Goal: Feedback & Contribution: Leave review/rating

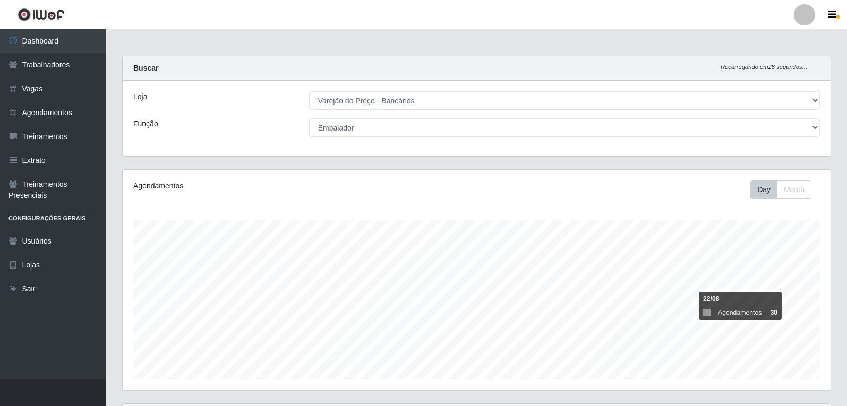
select select "157"
select select "1"
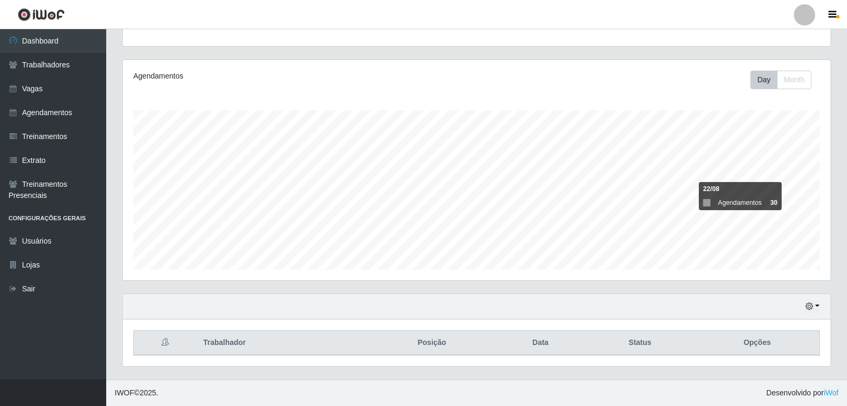
scroll to position [220, 708]
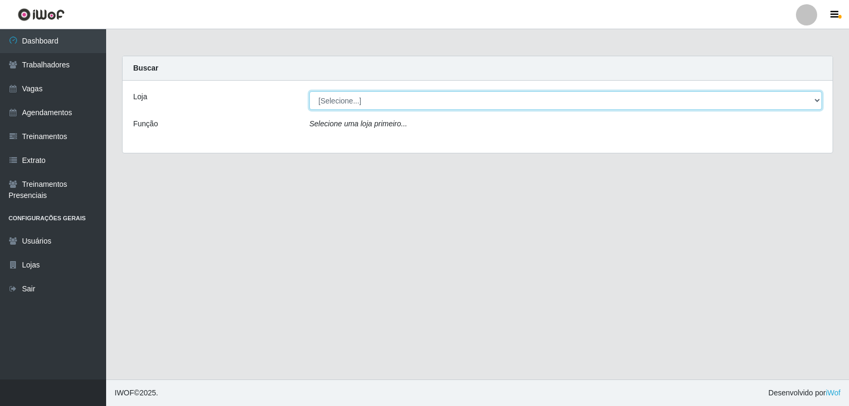
click at [463, 100] on select "[Selecione...] Varejão do Preço - Bancários" at bounding box center [565, 100] width 513 height 19
select select "157"
click at [309, 91] on select "[Selecione...] Varejão do Preço - Bancários" at bounding box center [565, 100] width 513 height 19
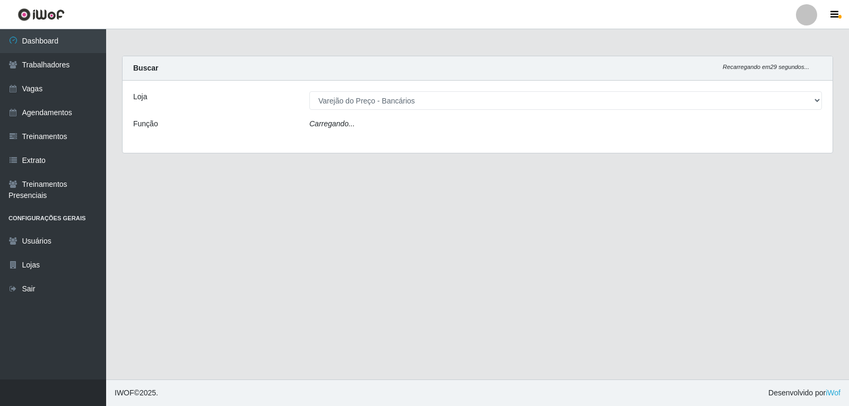
click at [475, 126] on div "Carregando..." at bounding box center [566, 125] width 529 height 15
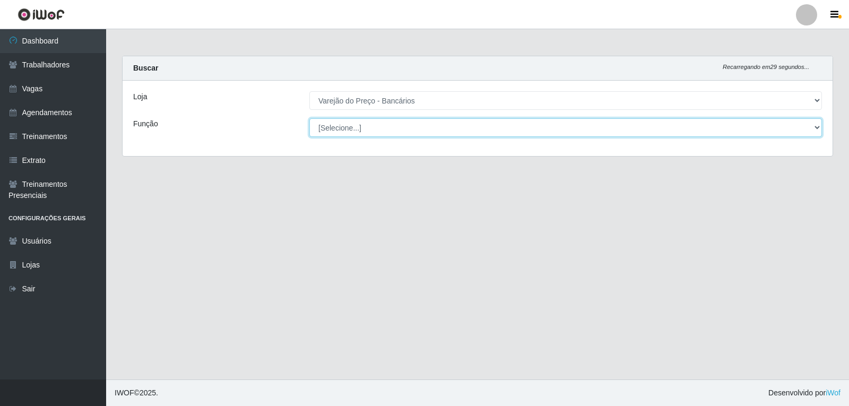
click at [475, 127] on select "[Selecione...] Auxiliar de Estacionamento Auxiliar de Estacionamento + Auxiliar…" at bounding box center [565, 127] width 513 height 19
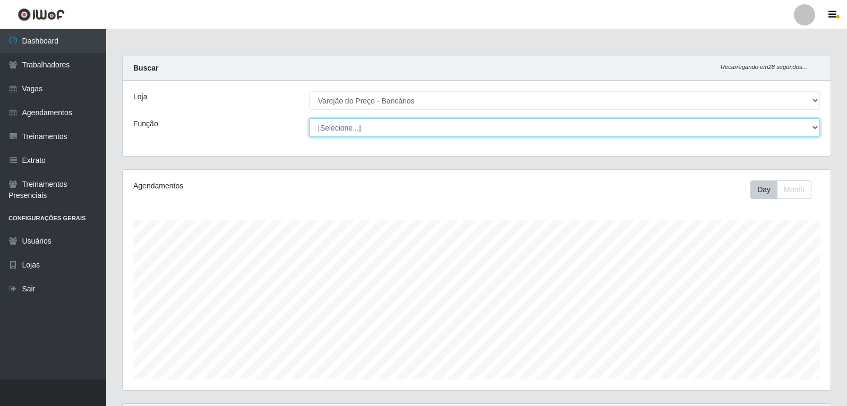
scroll to position [220, 708]
select select "1"
click at [309, 118] on select "[Selecione...] Auxiliar de Estacionamento Auxiliar de Estacionamento + Auxiliar…" at bounding box center [564, 127] width 511 height 19
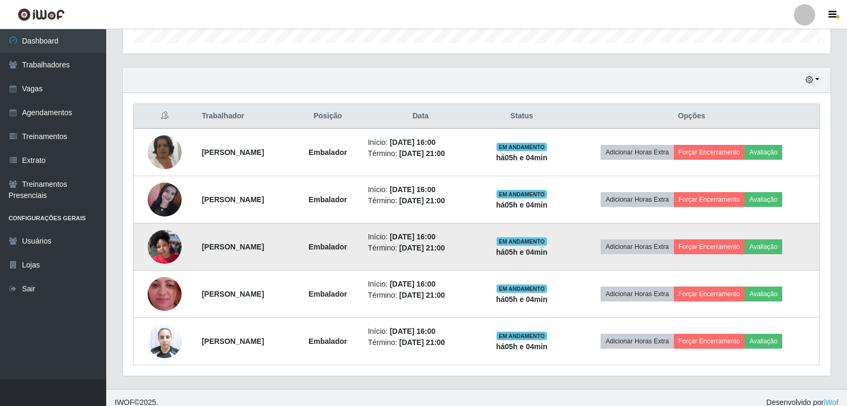
scroll to position [346, 0]
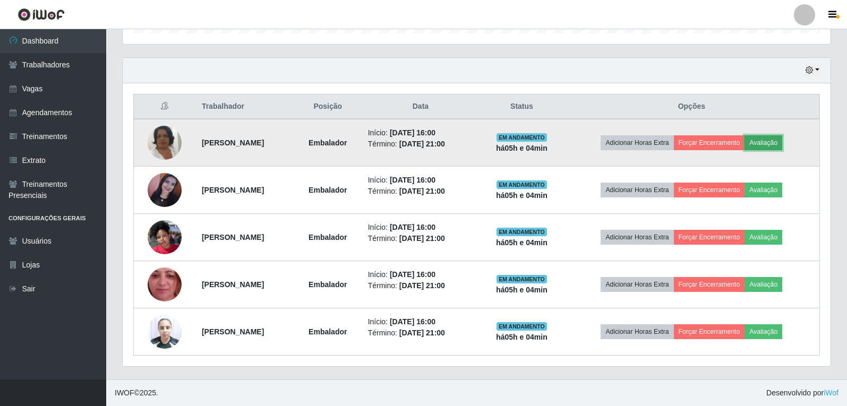
click at [773, 145] on button "Avaliação" at bounding box center [763, 142] width 38 height 15
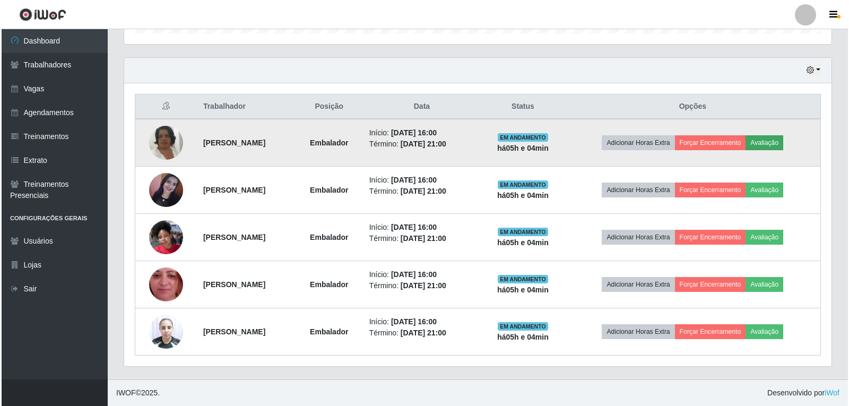
scroll to position [220, 702]
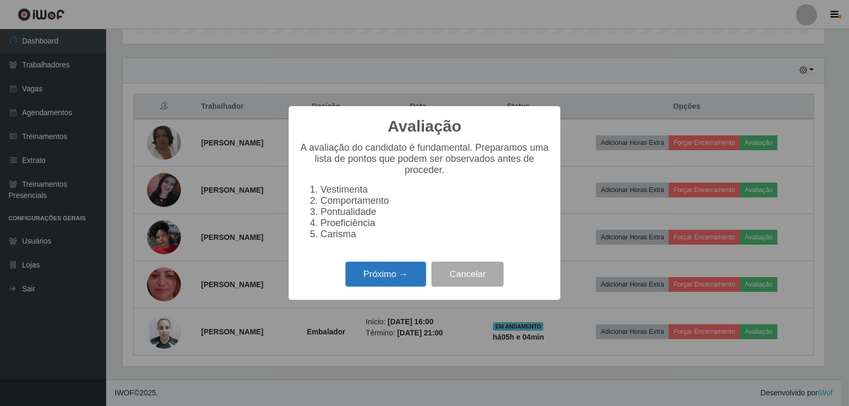
click at [388, 280] on button "Próximo →" at bounding box center [386, 274] width 81 height 25
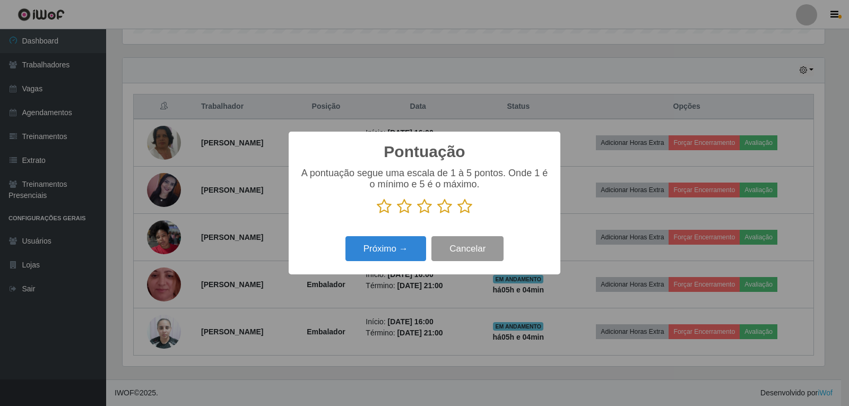
scroll to position [530642, 530160]
click at [460, 208] on icon at bounding box center [465, 207] width 15 height 16
click at [458, 214] on input "radio" at bounding box center [458, 214] width 0 height 0
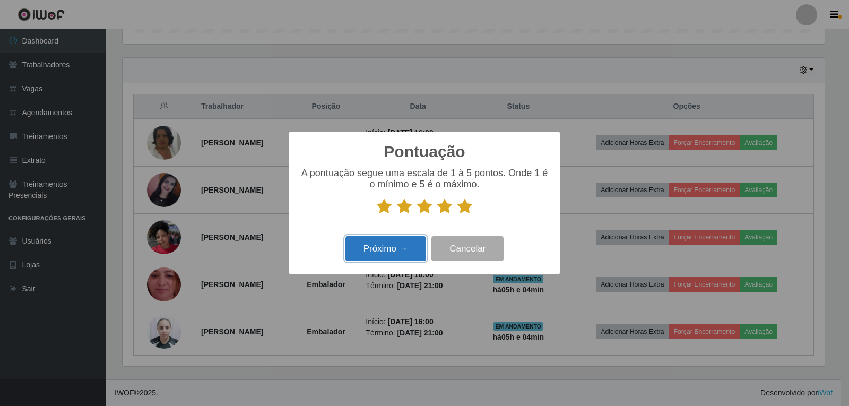
click at [412, 248] on button "Próximo →" at bounding box center [386, 248] width 81 height 25
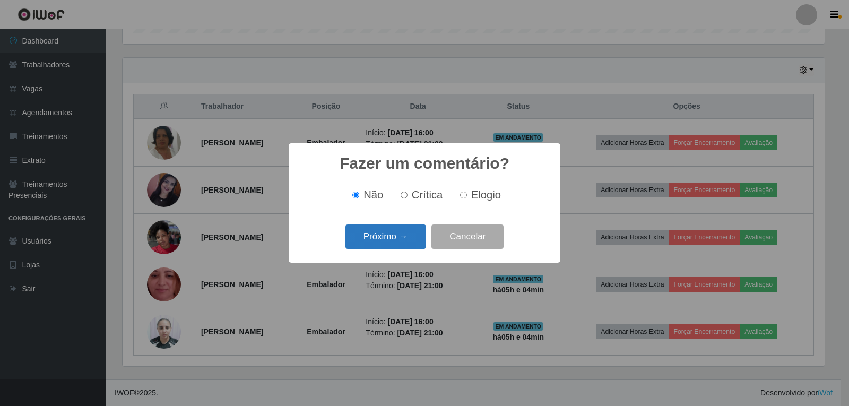
click at [410, 233] on button "Próximo →" at bounding box center [386, 237] width 81 height 25
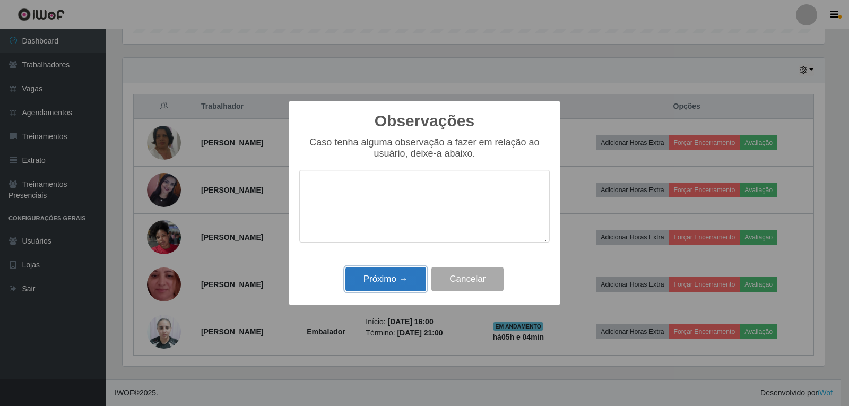
drag, startPoint x: 403, startPoint y: 278, endPoint x: 487, endPoint y: 230, distance: 96.8
click at [406, 278] on button "Próximo →" at bounding box center [386, 279] width 81 height 25
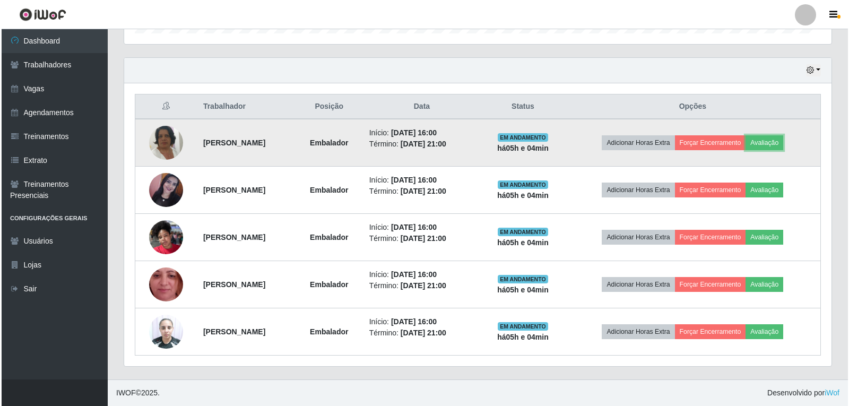
scroll to position [220, 708]
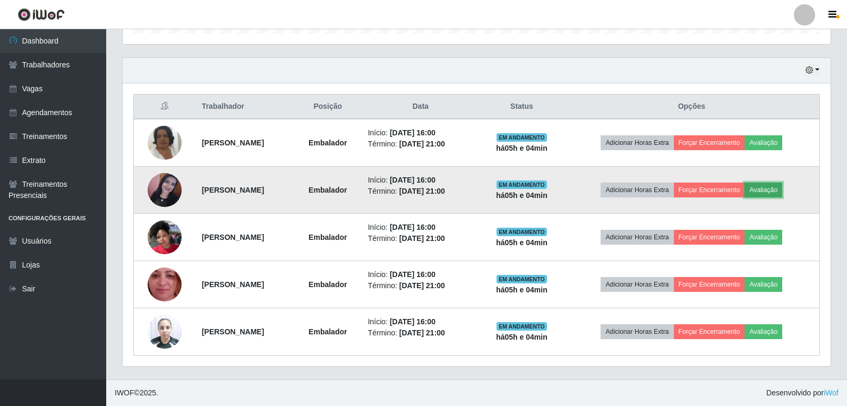
click at [782, 191] on button "Avaliação" at bounding box center [763, 190] width 38 height 15
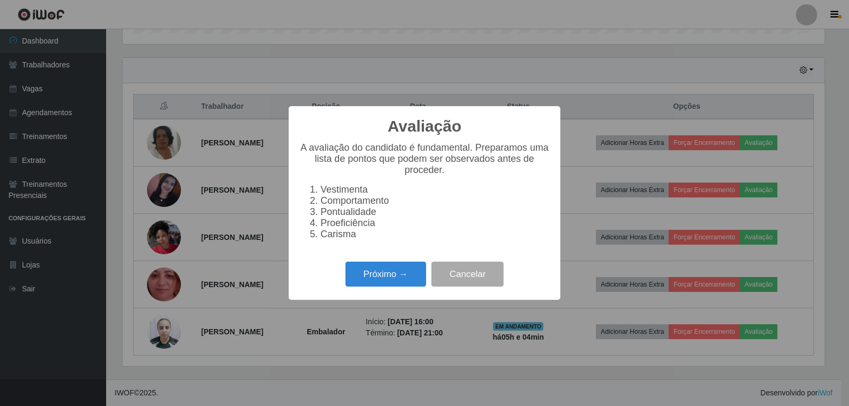
scroll to position [220, 702]
click at [407, 283] on button "Próximo →" at bounding box center [386, 274] width 81 height 25
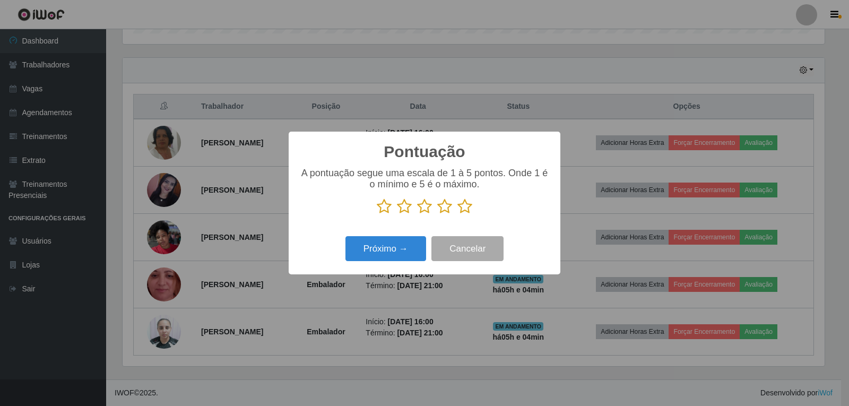
scroll to position [530642, 530160]
drag, startPoint x: 463, startPoint y: 210, endPoint x: 443, endPoint y: 234, distance: 31.7
click at [463, 210] on icon at bounding box center [465, 207] width 15 height 16
click at [458, 214] on input "radio" at bounding box center [458, 214] width 0 height 0
click at [423, 252] on button "Próximo →" at bounding box center [386, 248] width 81 height 25
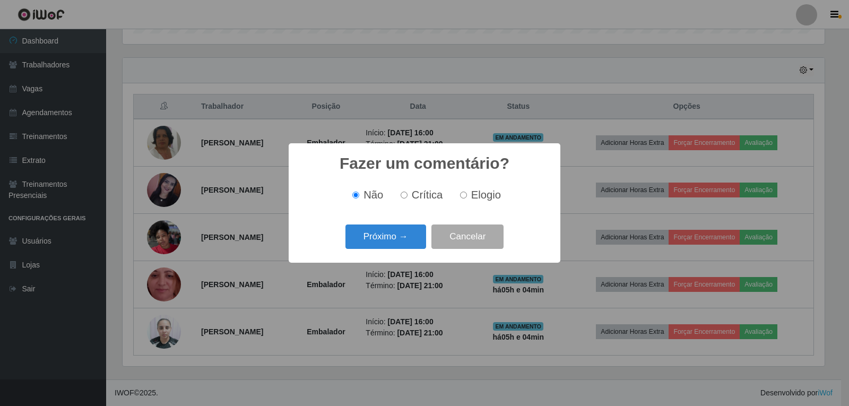
click at [469, 192] on label "Elogio" at bounding box center [478, 195] width 45 height 12
click at [467, 192] on input "Elogio" at bounding box center [463, 195] width 7 height 7
radio input "true"
click at [422, 235] on button "Próximo →" at bounding box center [386, 237] width 81 height 25
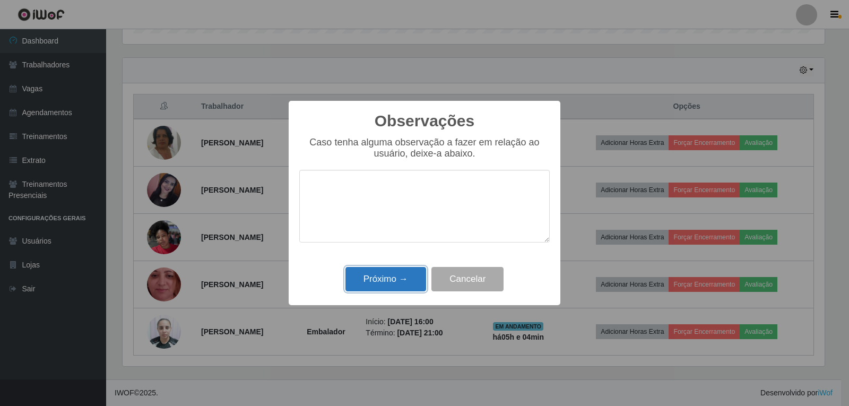
click at [400, 271] on button "Próximo →" at bounding box center [386, 279] width 81 height 25
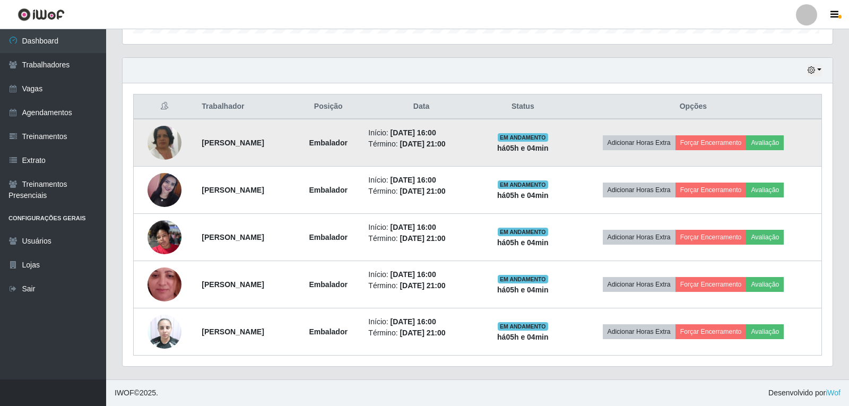
scroll to position [220, 708]
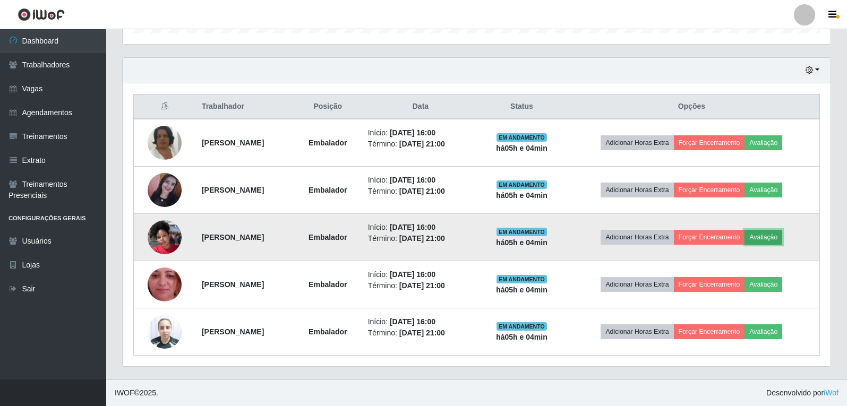
click at [780, 238] on button "Avaliação" at bounding box center [763, 237] width 38 height 15
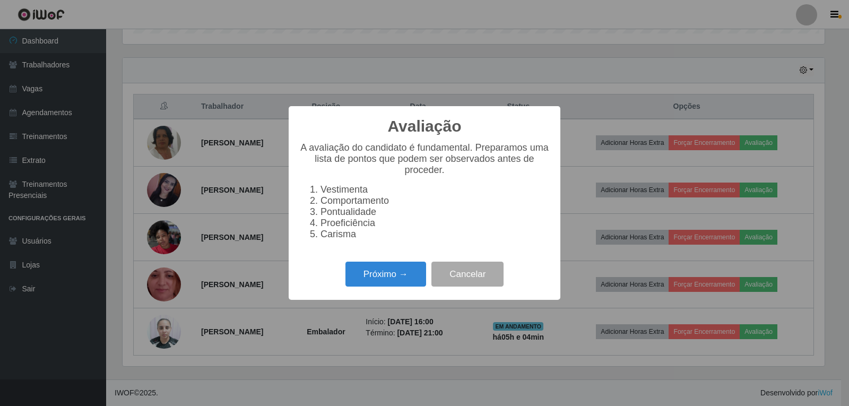
scroll to position [220, 702]
click at [406, 275] on button "Próximo →" at bounding box center [386, 274] width 81 height 25
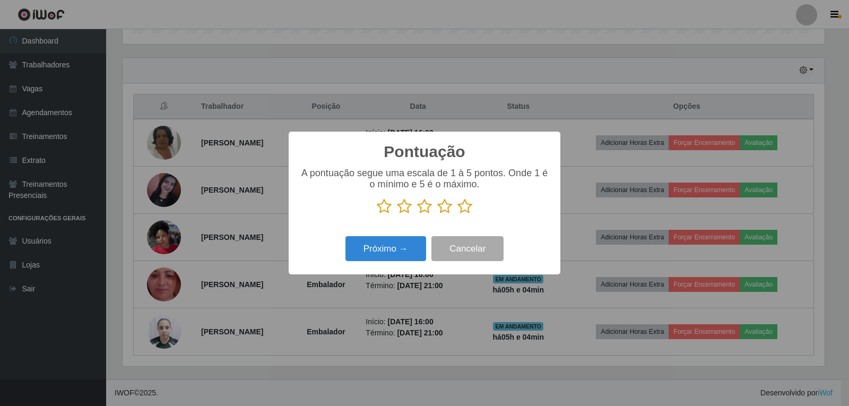
scroll to position [530642, 530160]
click at [461, 210] on icon at bounding box center [465, 207] width 15 height 16
click at [458, 214] on input "radio" at bounding box center [458, 214] width 0 height 0
click at [411, 255] on button "Próximo →" at bounding box center [386, 248] width 81 height 25
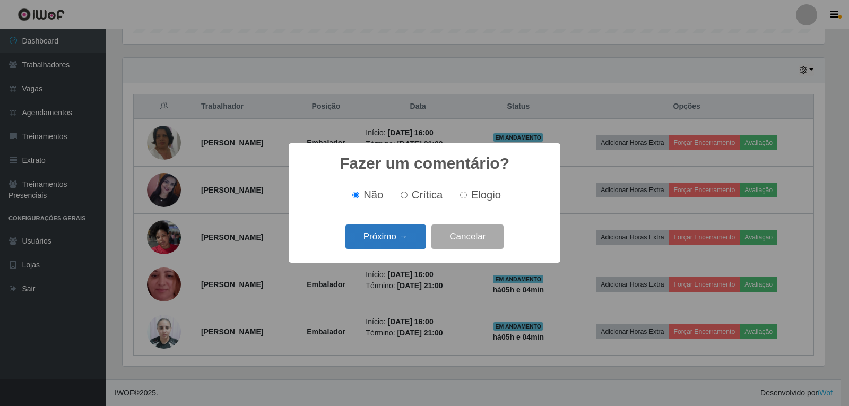
click at [423, 240] on button "Próximo →" at bounding box center [386, 237] width 81 height 25
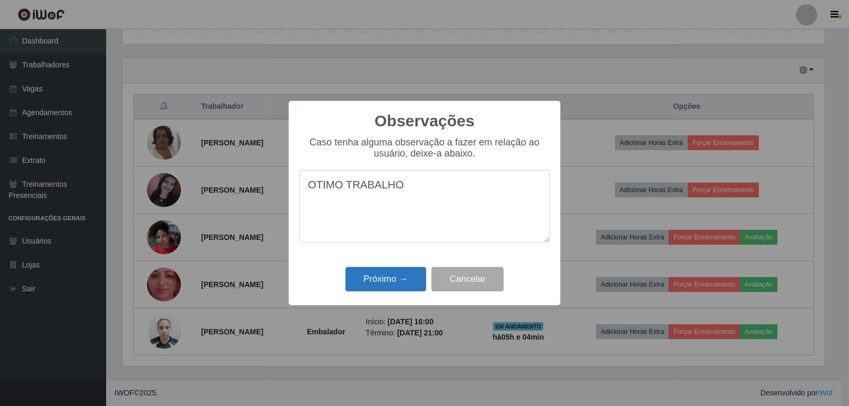
type textarea "OTIMO TRABALHO"
click at [399, 278] on button "Próximo →" at bounding box center [386, 279] width 81 height 25
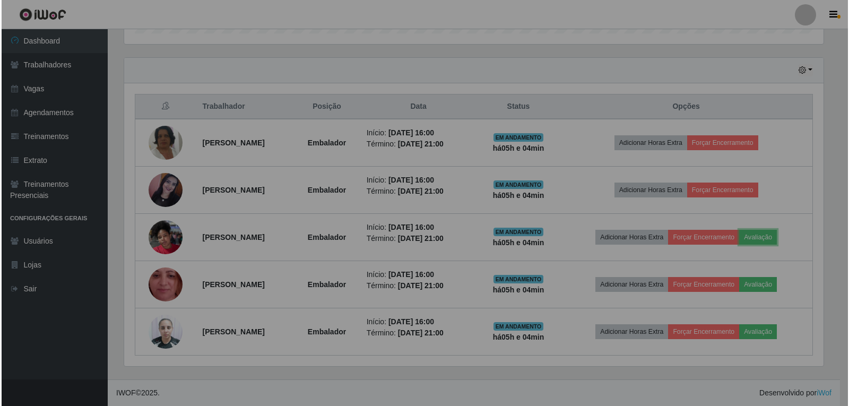
scroll to position [220, 708]
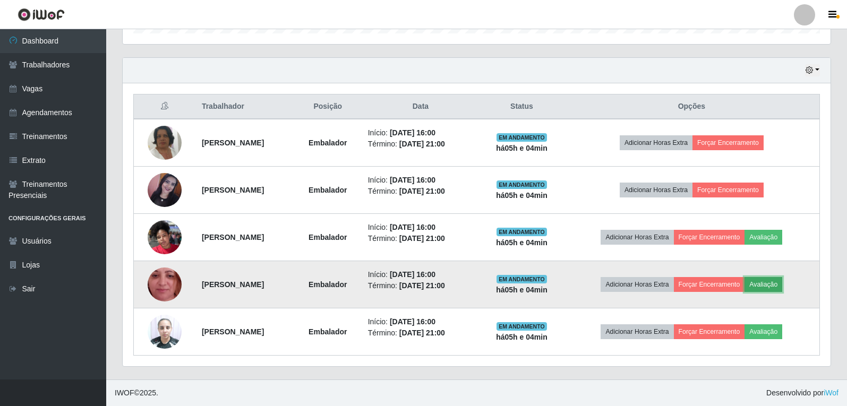
click at [779, 280] on button "Avaliação" at bounding box center [763, 284] width 38 height 15
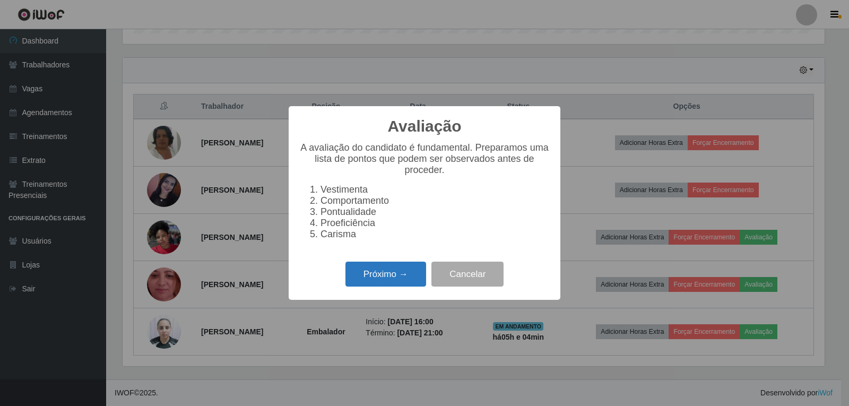
click at [407, 287] on button "Próximo →" at bounding box center [386, 274] width 81 height 25
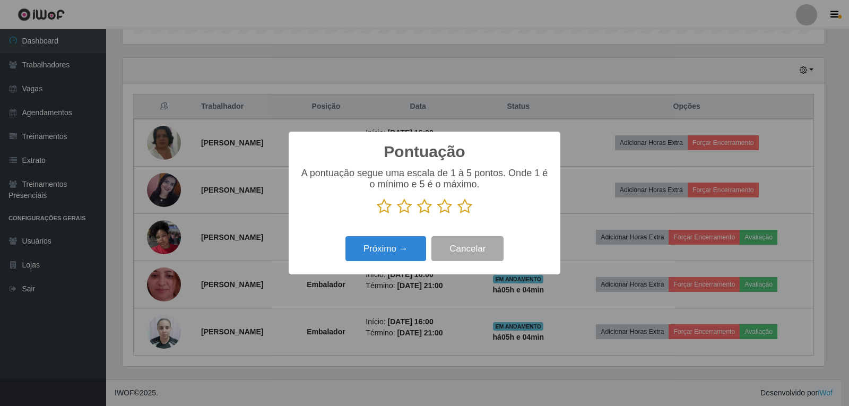
scroll to position [530642, 530160]
drag, startPoint x: 469, startPoint y: 199, endPoint x: 465, endPoint y: 209, distance: 11.2
click at [466, 204] on div "A pontuação segue uma escala de 1 à 5 pontos. Onde 1 é o mínimo e 5 é o máximo." at bounding box center [424, 191] width 251 height 47
click at [465, 209] on icon at bounding box center [465, 207] width 15 height 16
click at [458, 214] on input "radio" at bounding box center [458, 214] width 0 height 0
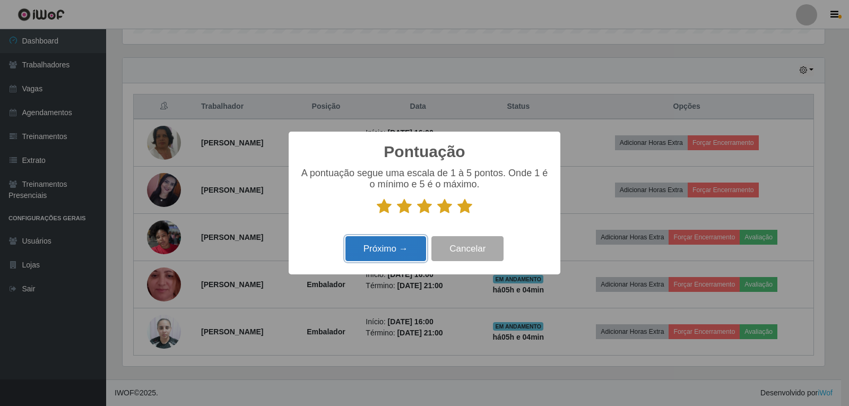
click at [411, 259] on button "Próximo →" at bounding box center [386, 248] width 81 height 25
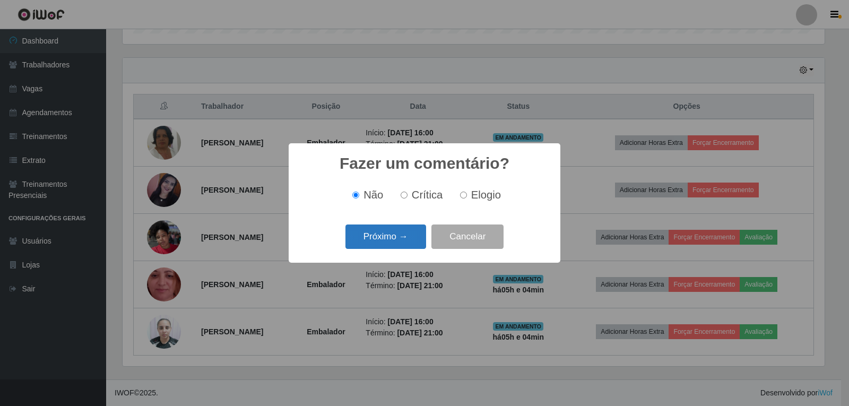
click at [419, 242] on button "Próximo →" at bounding box center [386, 237] width 81 height 25
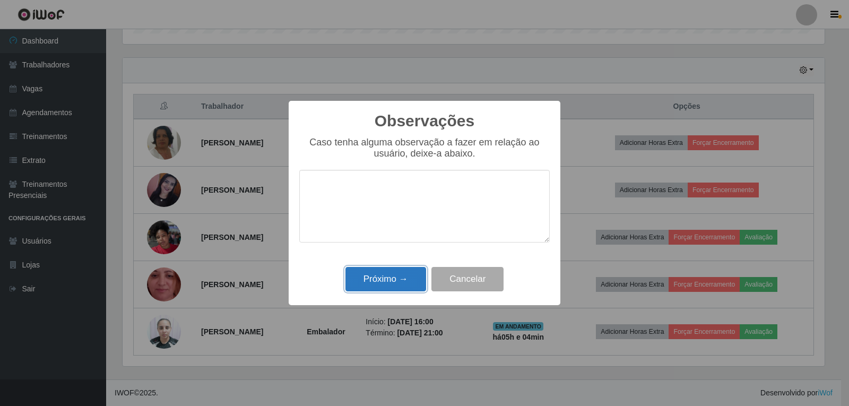
click at [414, 280] on button "Próximo →" at bounding box center [386, 279] width 81 height 25
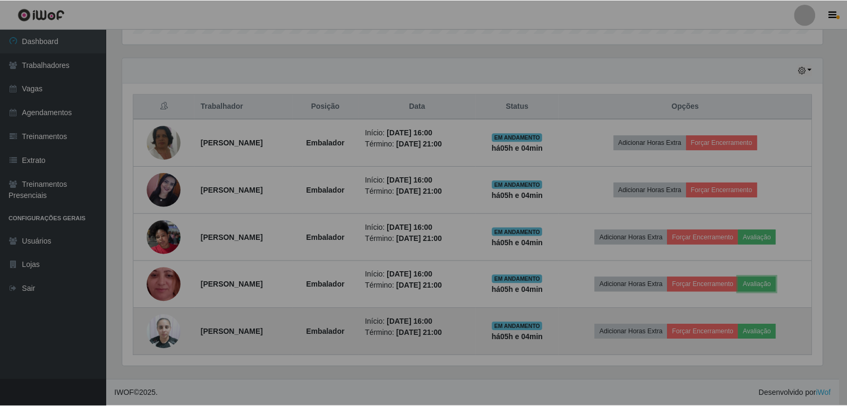
scroll to position [220, 708]
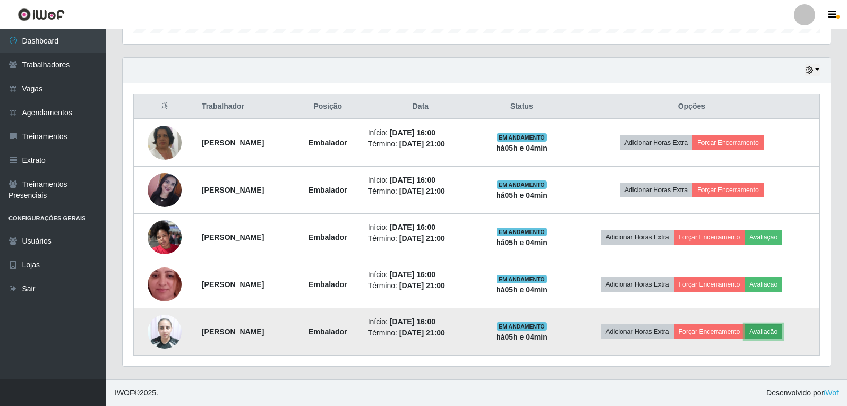
click at [780, 333] on button "Avaliação" at bounding box center [763, 331] width 38 height 15
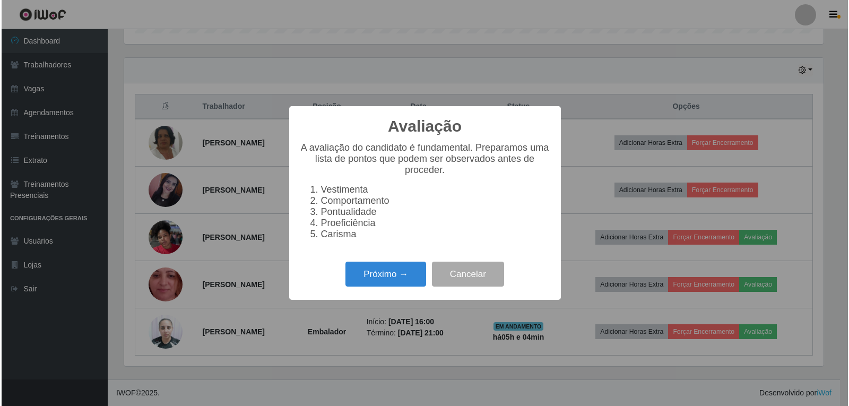
scroll to position [220, 702]
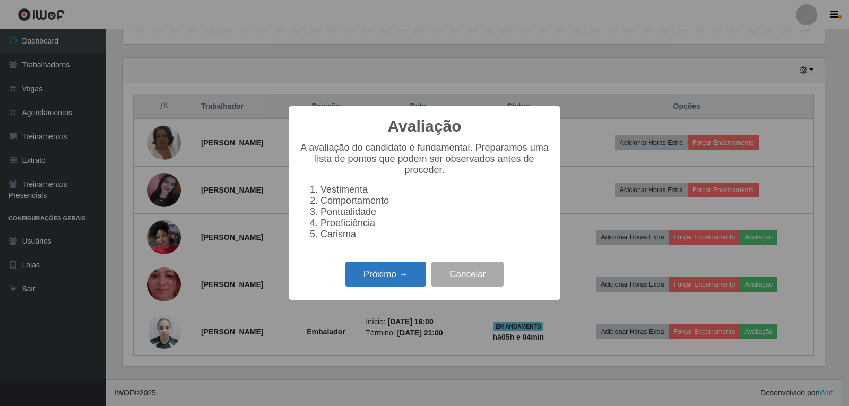
click at [410, 286] on button "Próximo →" at bounding box center [386, 274] width 81 height 25
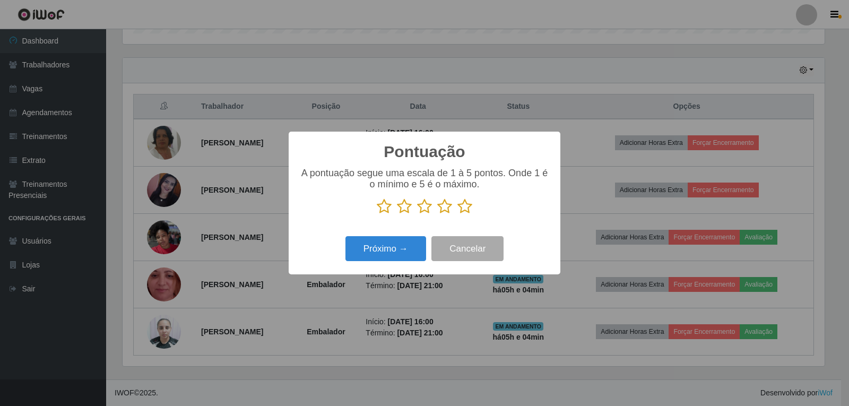
drag, startPoint x: 468, startPoint y: 205, endPoint x: 461, endPoint y: 208, distance: 7.4
click at [467, 206] on icon at bounding box center [465, 207] width 15 height 16
click at [458, 214] on input "radio" at bounding box center [458, 214] width 0 height 0
click at [392, 251] on button "Próximo →" at bounding box center [386, 248] width 81 height 25
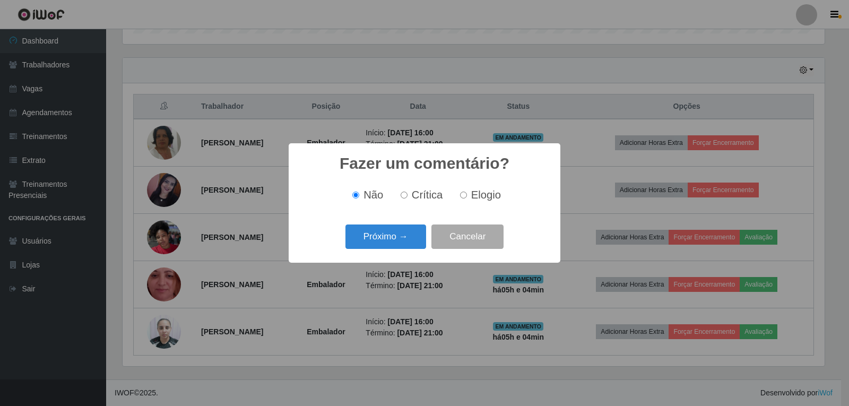
click at [469, 200] on label "Elogio" at bounding box center [478, 195] width 45 height 12
click at [467, 199] on input "Elogio" at bounding box center [463, 195] width 7 height 7
radio input "true"
click at [413, 230] on button "Próximo →" at bounding box center [386, 237] width 81 height 25
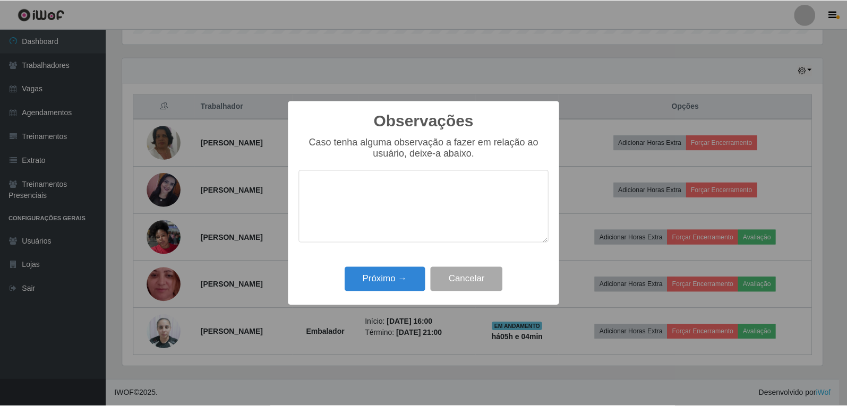
scroll to position [0, 0]
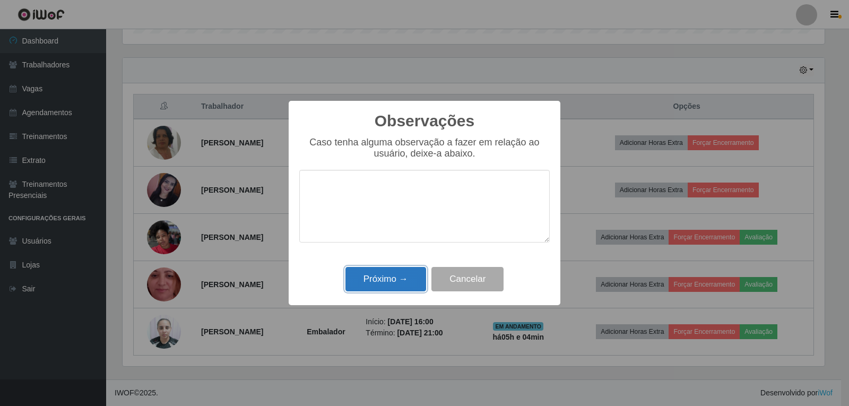
click at [408, 280] on button "Próximo →" at bounding box center [386, 279] width 81 height 25
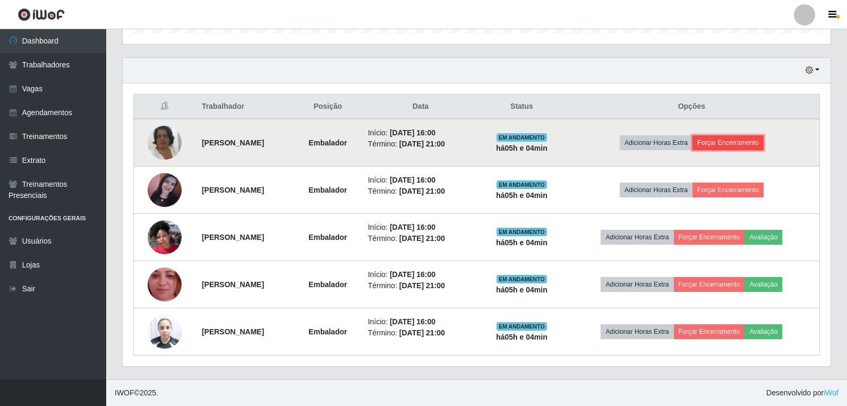
click at [743, 141] on button "Forçar Encerramento" at bounding box center [727, 142] width 71 height 15
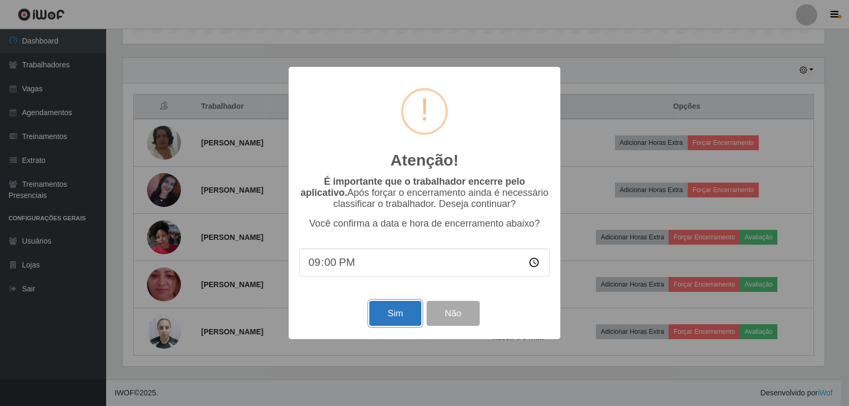
click at [390, 310] on button "Sim" at bounding box center [394, 313] width 51 height 25
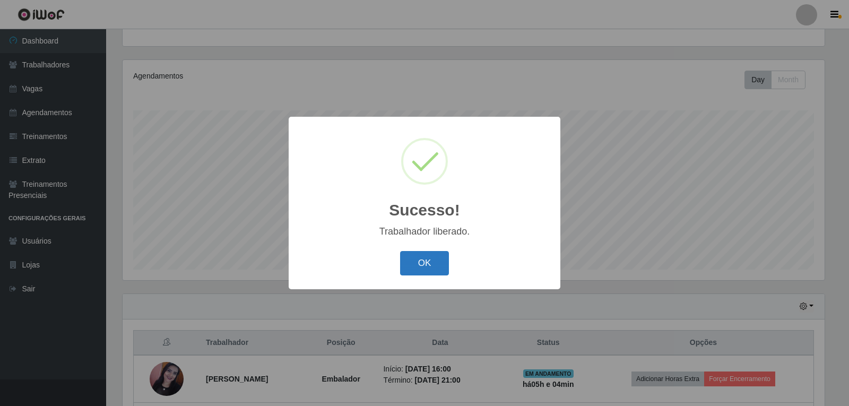
click at [444, 258] on button "OK" at bounding box center [424, 263] width 49 height 25
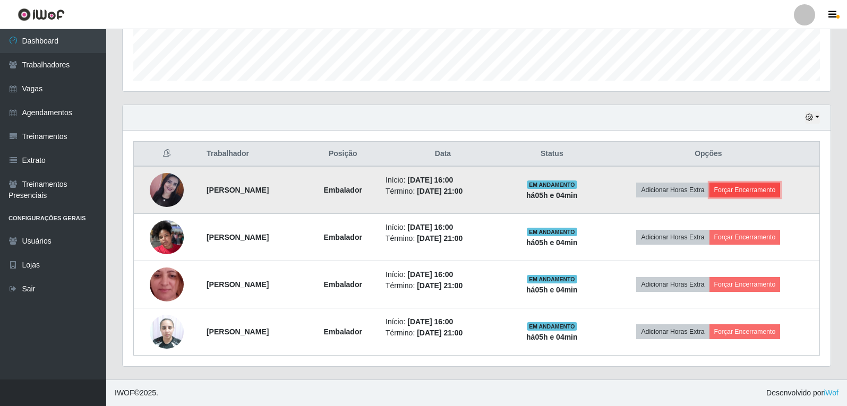
click at [779, 188] on button "Forçar Encerramento" at bounding box center [744, 190] width 71 height 15
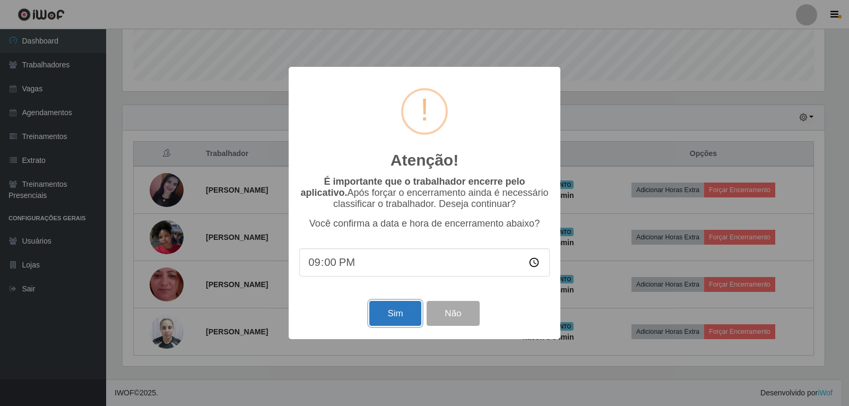
click at [394, 312] on button "Sim" at bounding box center [394, 313] width 51 height 25
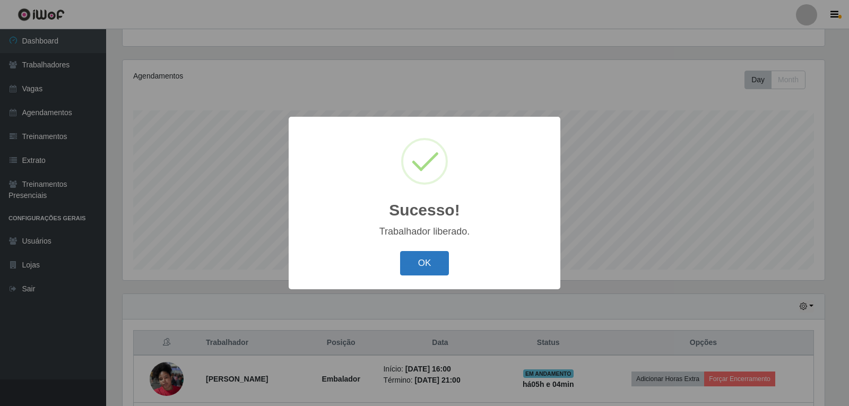
click at [428, 273] on button "OK" at bounding box center [424, 263] width 49 height 25
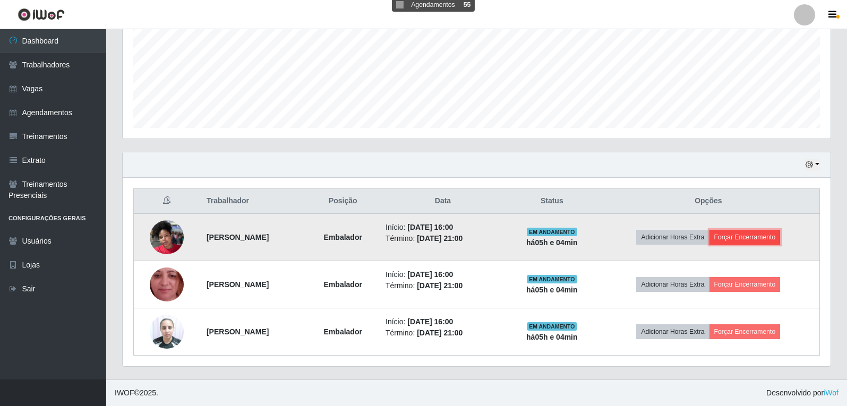
click at [780, 240] on button "Forçar Encerramento" at bounding box center [744, 237] width 71 height 15
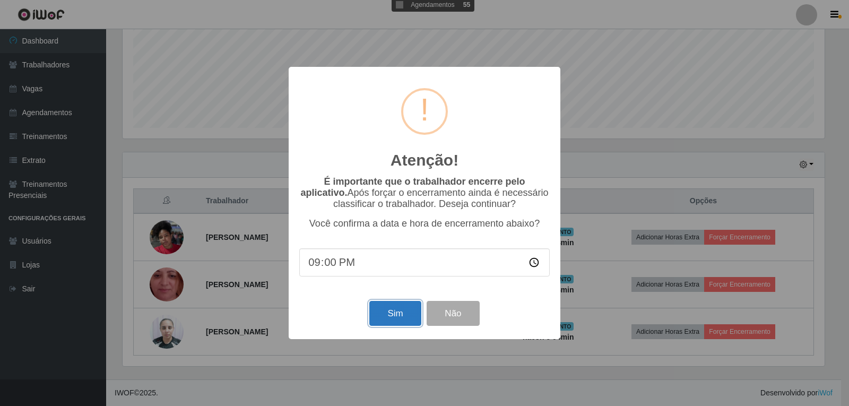
click at [400, 316] on button "Sim" at bounding box center [394, 313] width 51 height 25
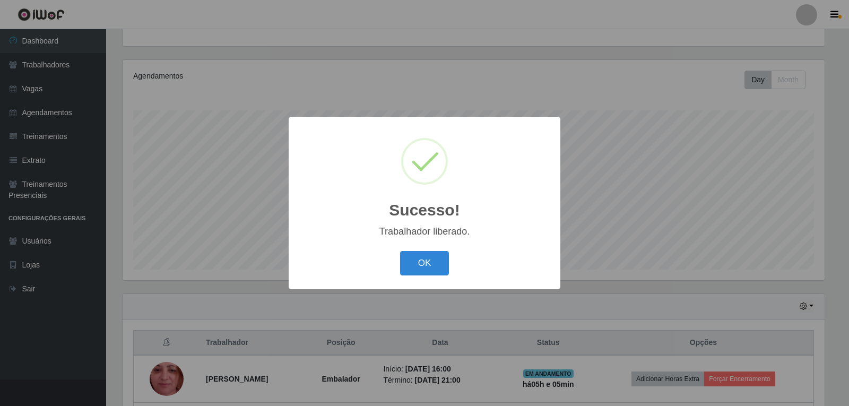
click at [434, 250] on div "OK Cancel" at bounding box center [424, 263] width 251 height 30
click at [434, 253] on button "OK" at bounding box center [424, 263] width 49 height 25
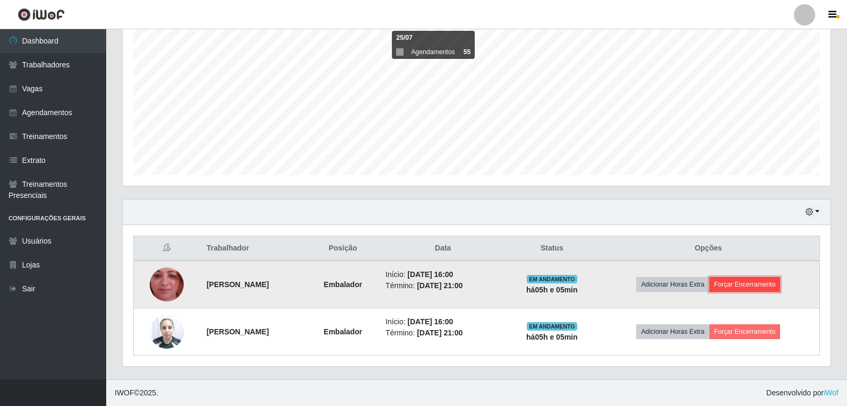
click at [748, 278] on button "Forçar Encerramento" at bounding box center [744, 284] width 71 height 15
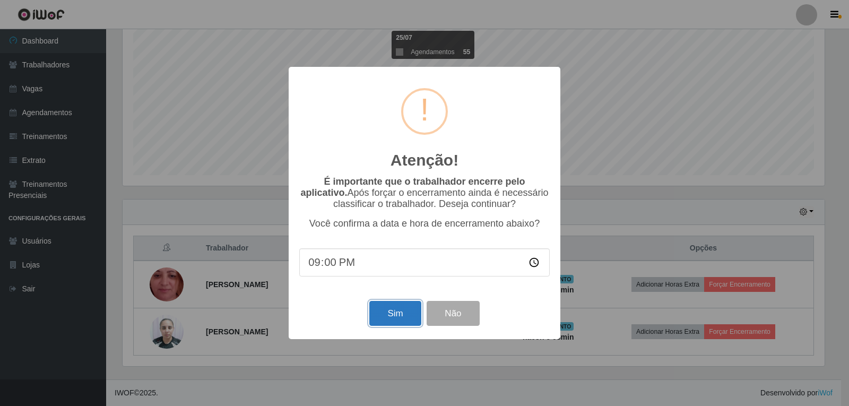
click at [389, 318] on button "Sim" at bounding box center [394, 313] width 51 height 25
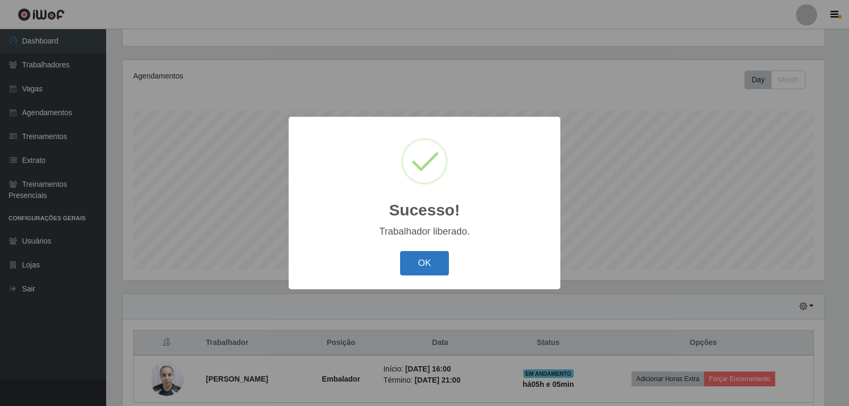
click at [418, 268] on button "OK" at bounding box center [424, 263] width 49 height 25
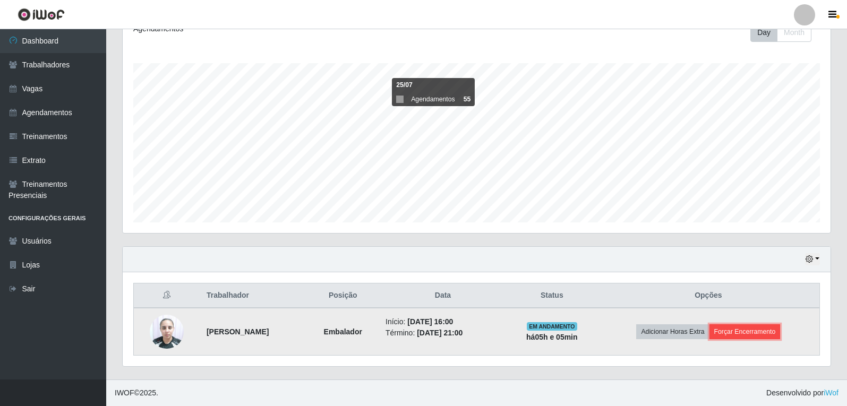
click at [756, 334] on button "Forçar Encerramento" at bounding box center [744, 331] width 71 height 15
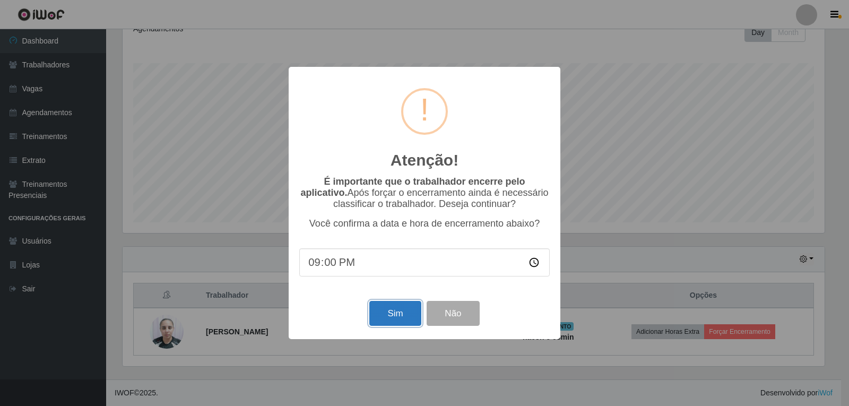
click at [383, 312] on button "Sim" at bounding box center [394, 313] width 51 height 25
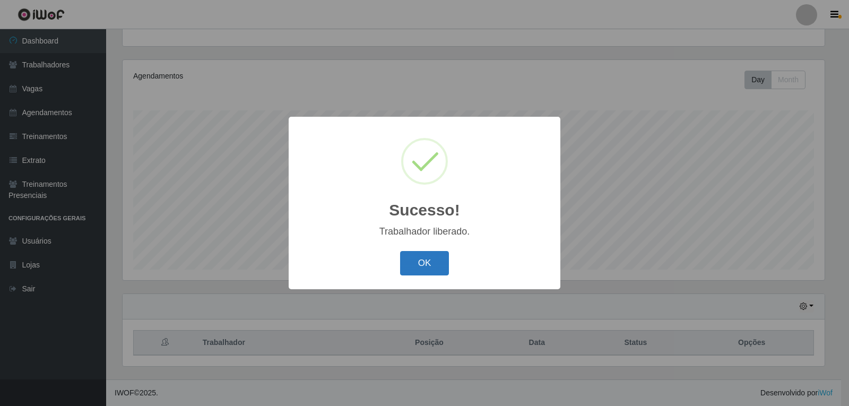
click at [442, 265] on button "OK" at bounding box center [424, 263] width 49 height 25
